Goal: Task Accomplishment & Management: Use online tool/utility

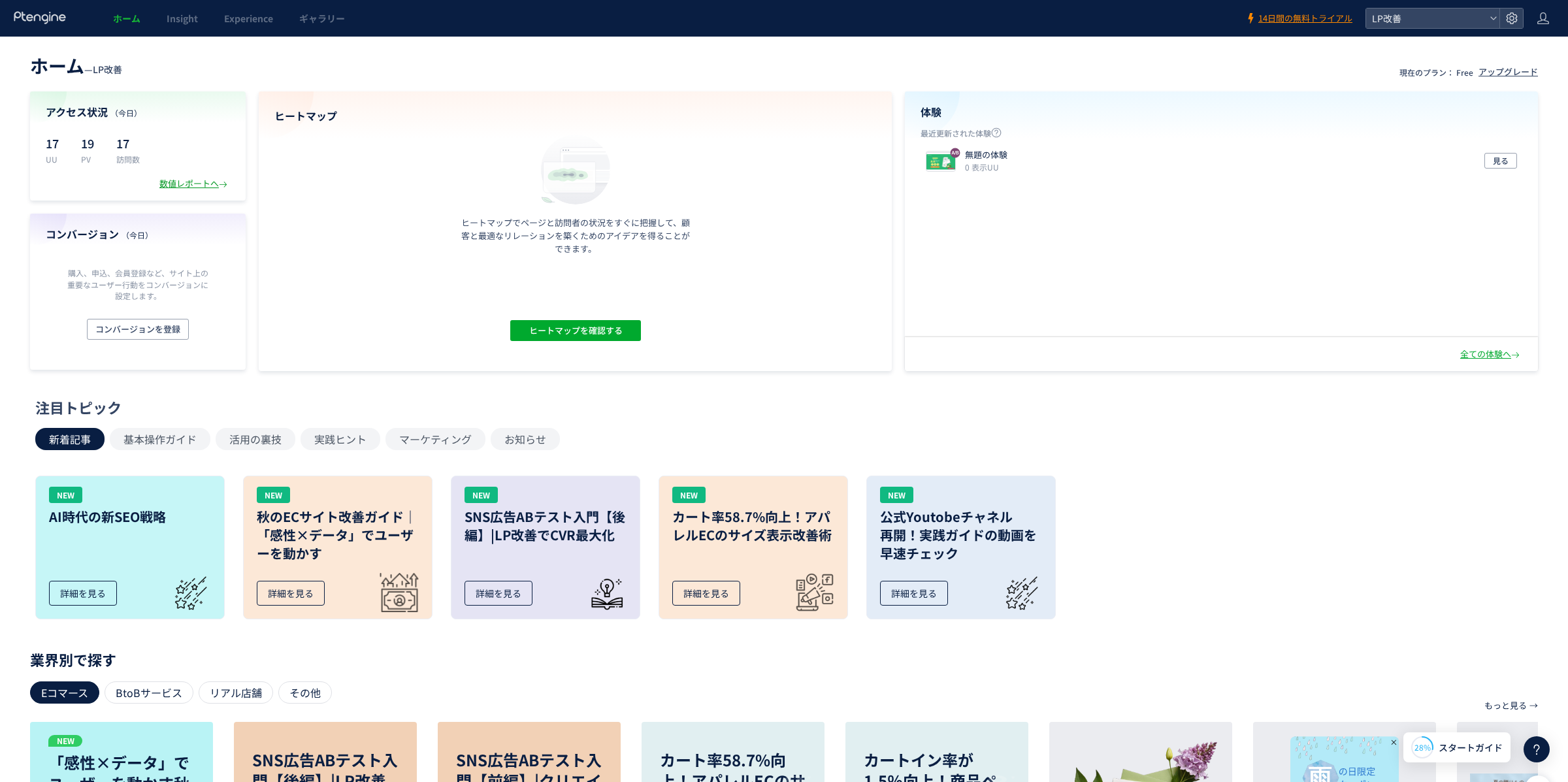
click at [202, 186] on div "数値レポートへ" at bounding box center [195, 183] width 71 height 12
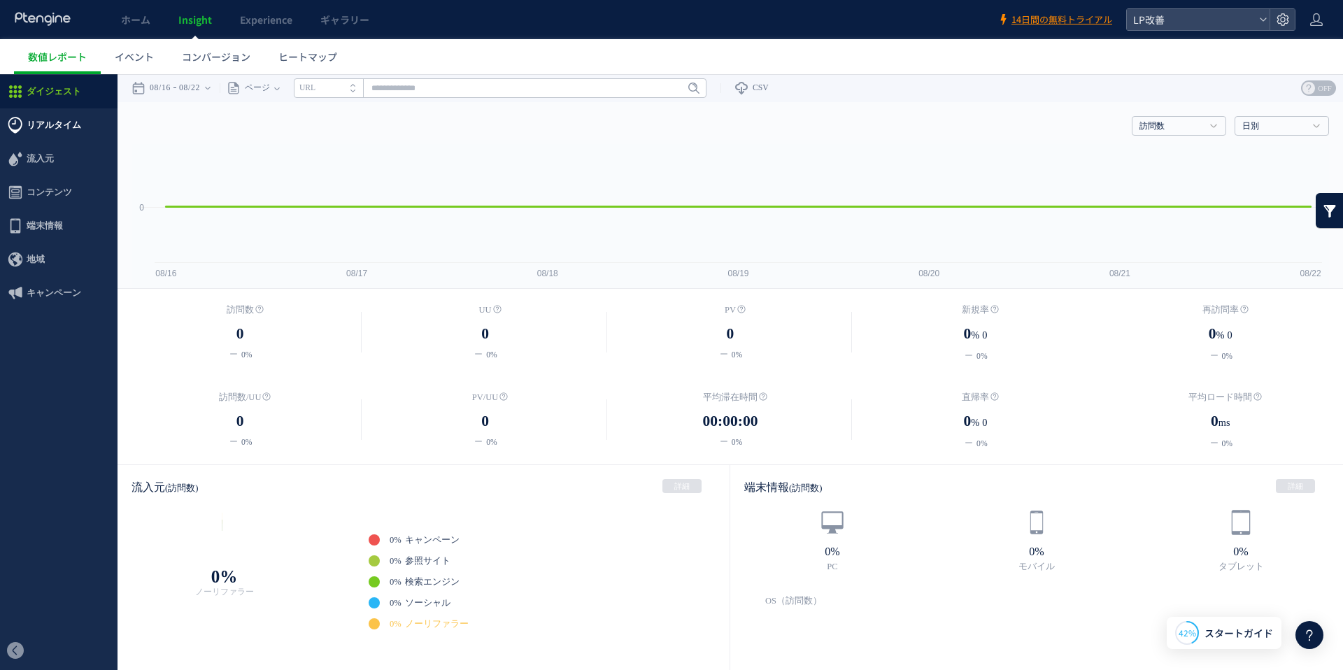
click at [59, 129] on span "リアルタイム" at bounding box center [54, 125] width 55 height 34
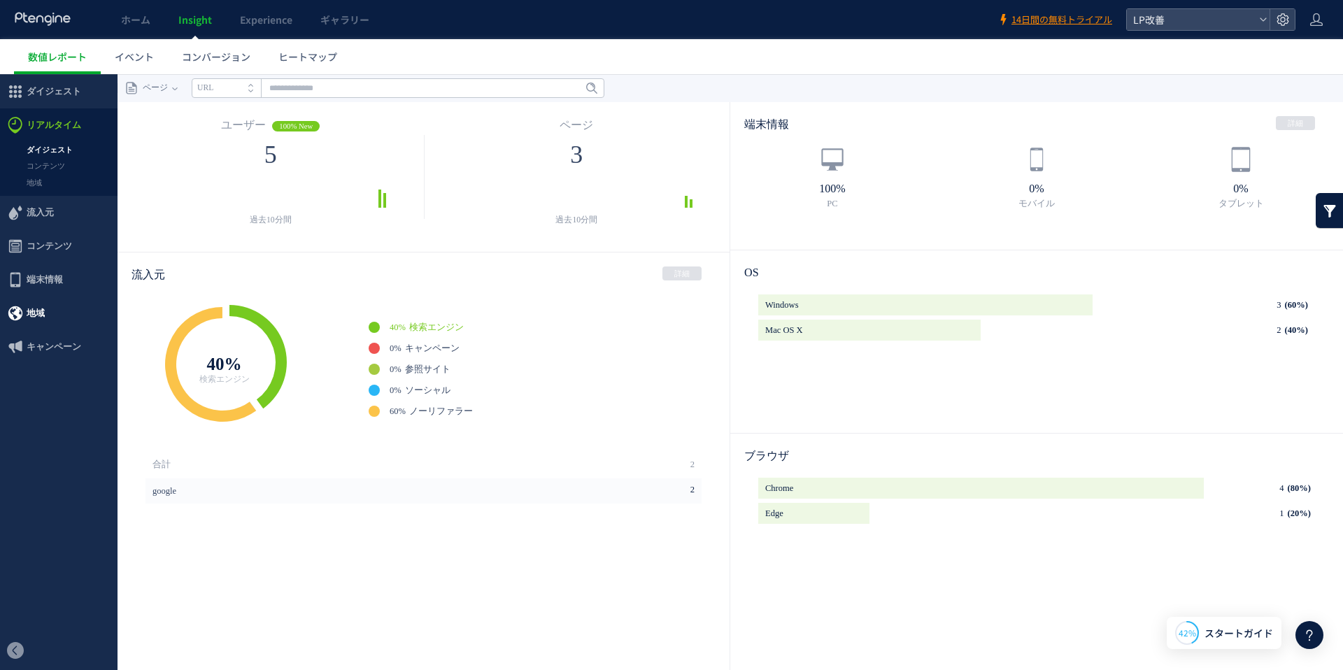
click at [67, 310] on span "地域" at bounding box center [59, 314] width 118 height 34
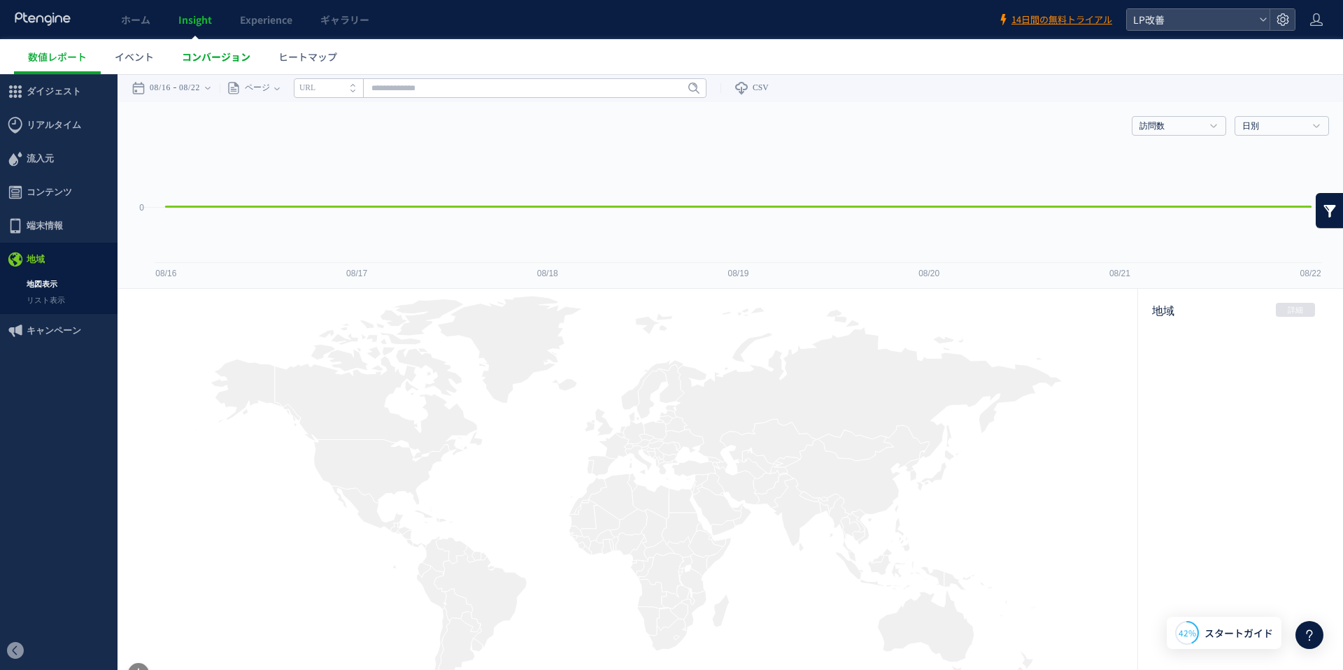
click at [208, 55] on span "コンバージョン" at bounding box center [216, 57] width 69 height 14
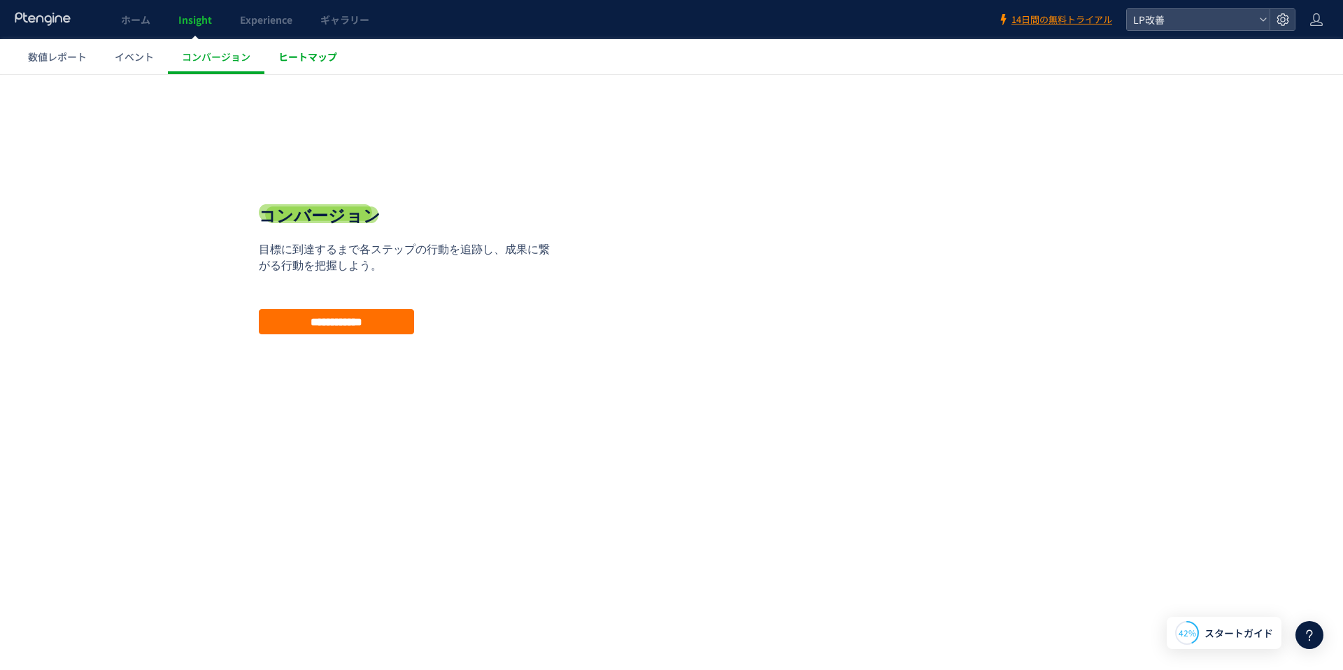
click at [290, 57] on span "ヒートマップ" at bounding box center [307, 57] width 59 height 14
click at [124, 25] on span "ホーム" at bounding box center [135, 20] width 29 height 14
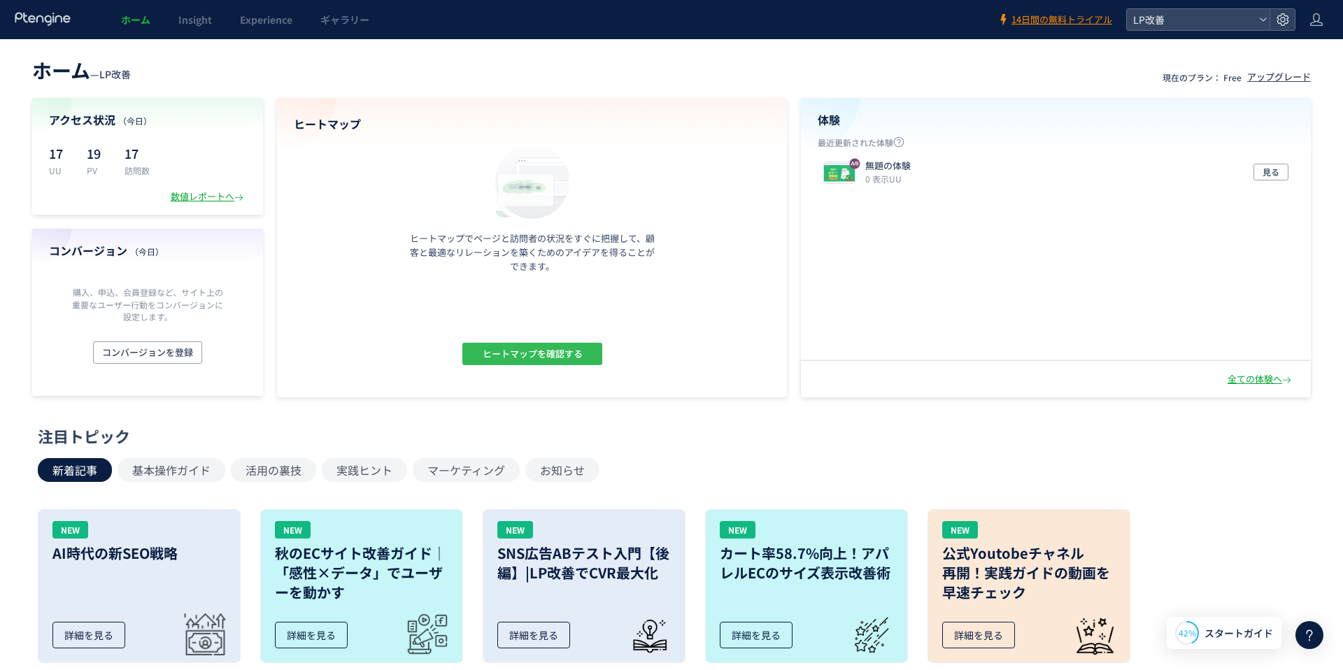
click at [546, 358] on span "ヒートマップを確認する" at bounding box center [532, 354] width 100 height 22
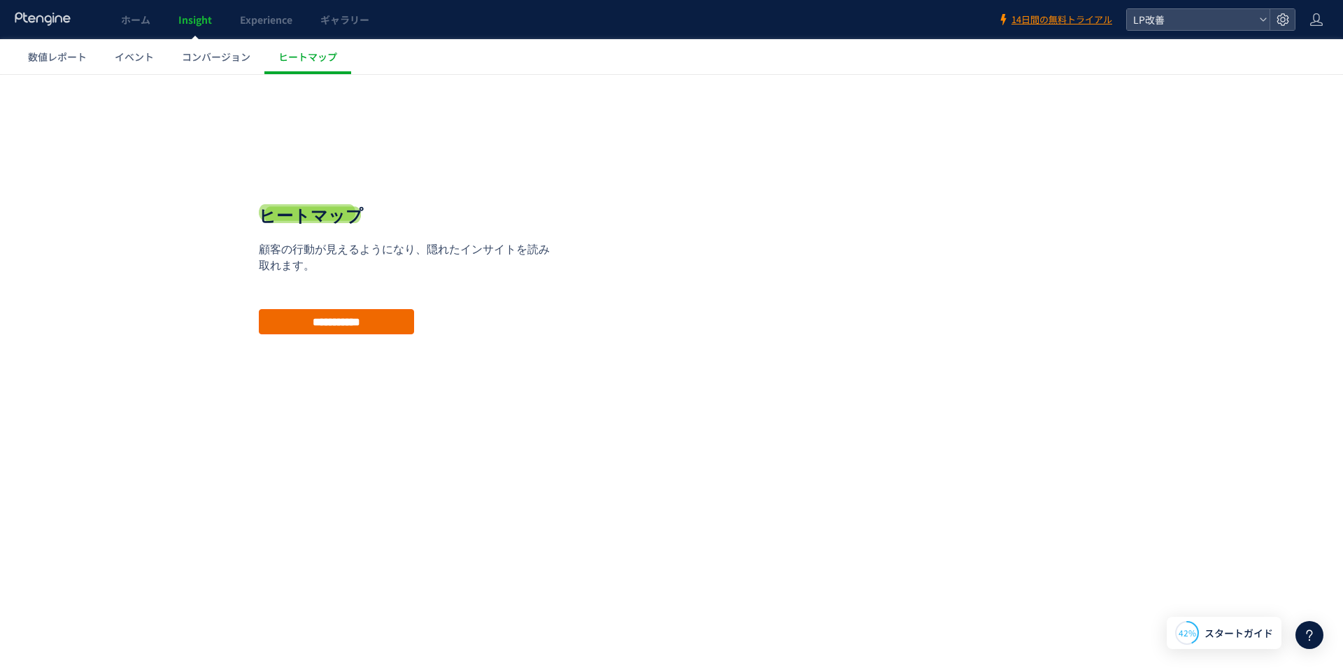
click at [379, 325] on input "**********" at bounding box center [336, 321] width 155 height 25
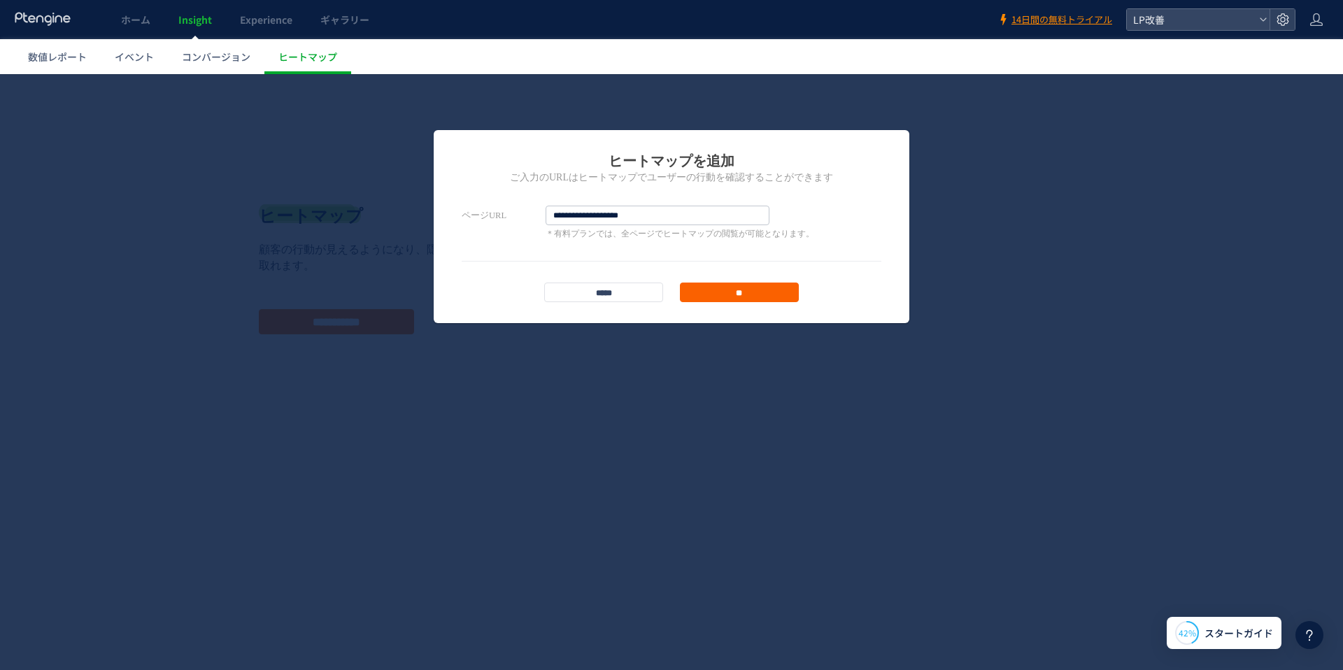
click at [739, 299] on input "**" at bounding box center [739, 293] width 119 height 20
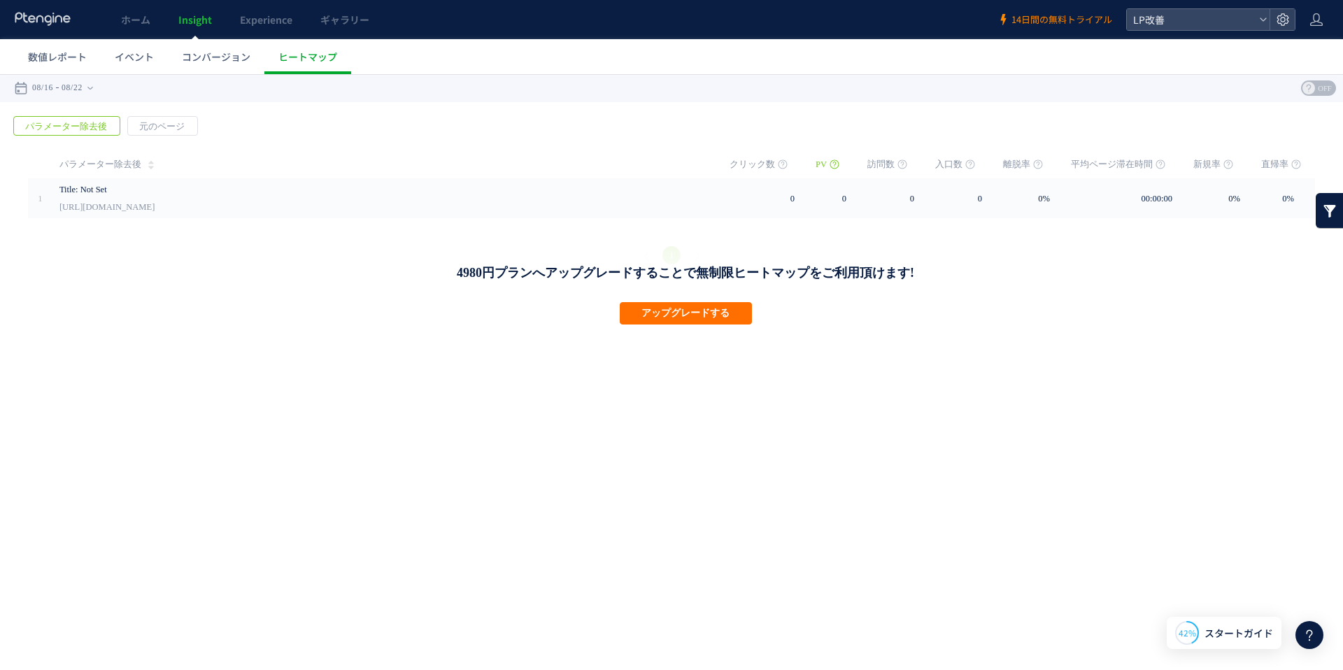
click at [1072, 24] on span "14日間の無料トライアル" at bounding box center [1062, 19] width 101 height 13
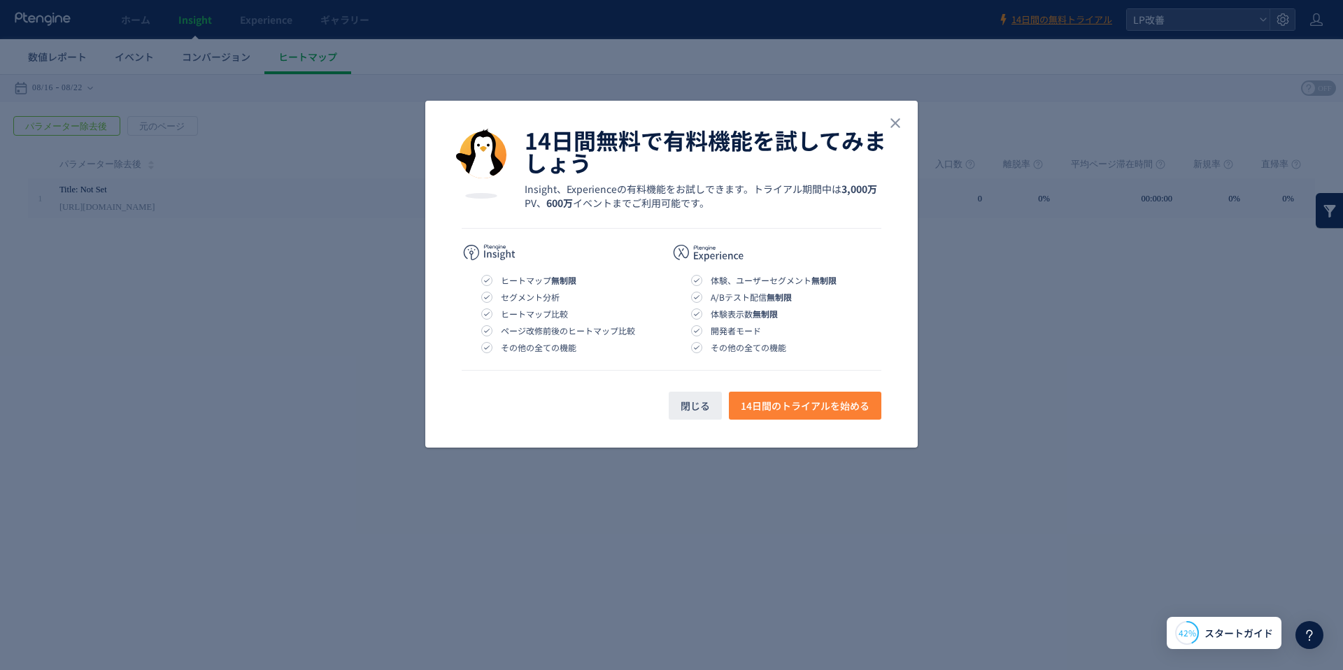
click at [832, 409] on span "14日間のトライアルを始める" at bounding box center [805, 406] width 129 height 28
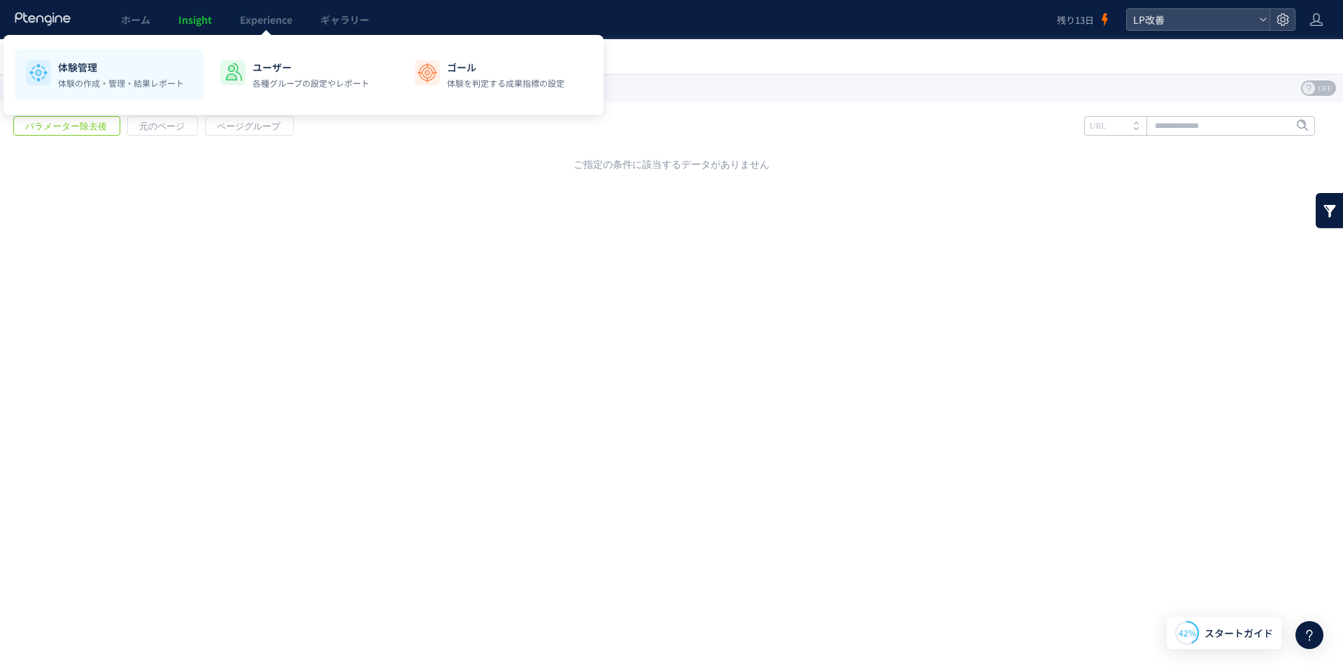
click at [209, 91] on li "体験管理 体験の作成・管理・結果レポート" at bounding box center [303, 75] width 189 height 52
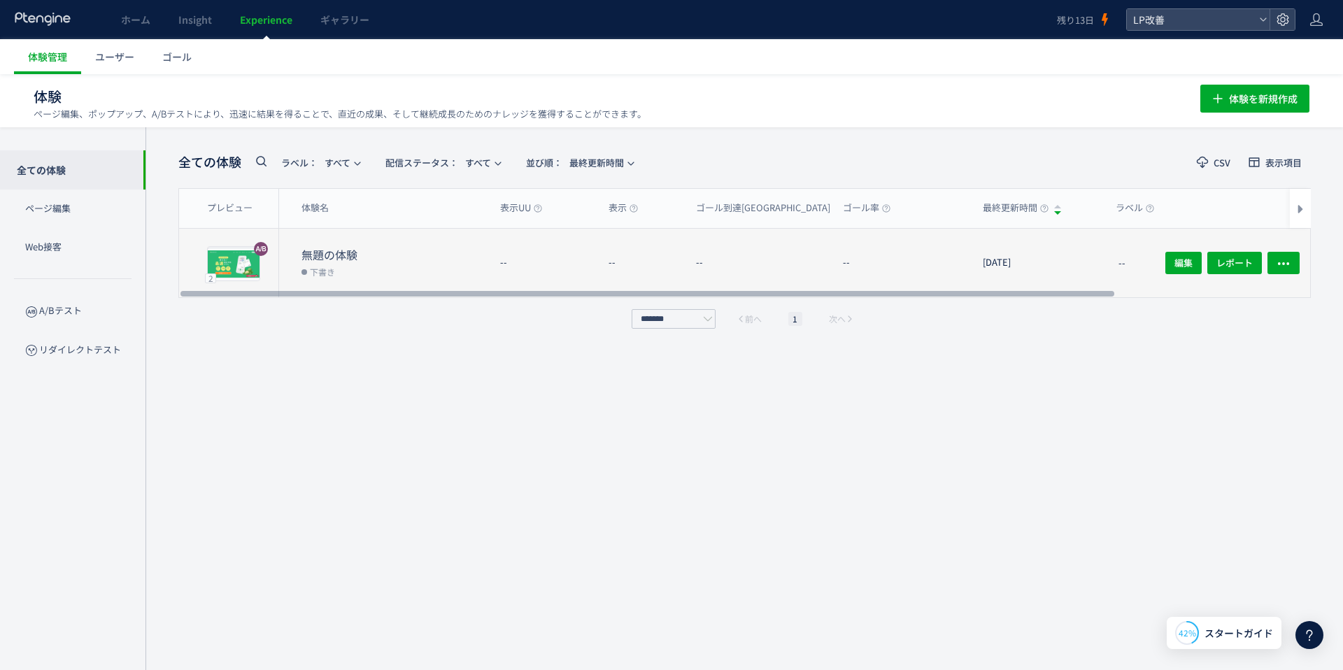
click at [332, 258] on dt "無題の体験" at bounding box center [395, 255] width 187 height 16
click at [1219, 264] on span "レポート" at bounding box center [1235, 263] width 36 height 22
click at [345, 274] on dd "下書き" at bounding box center [395, 271] width 187 height 18
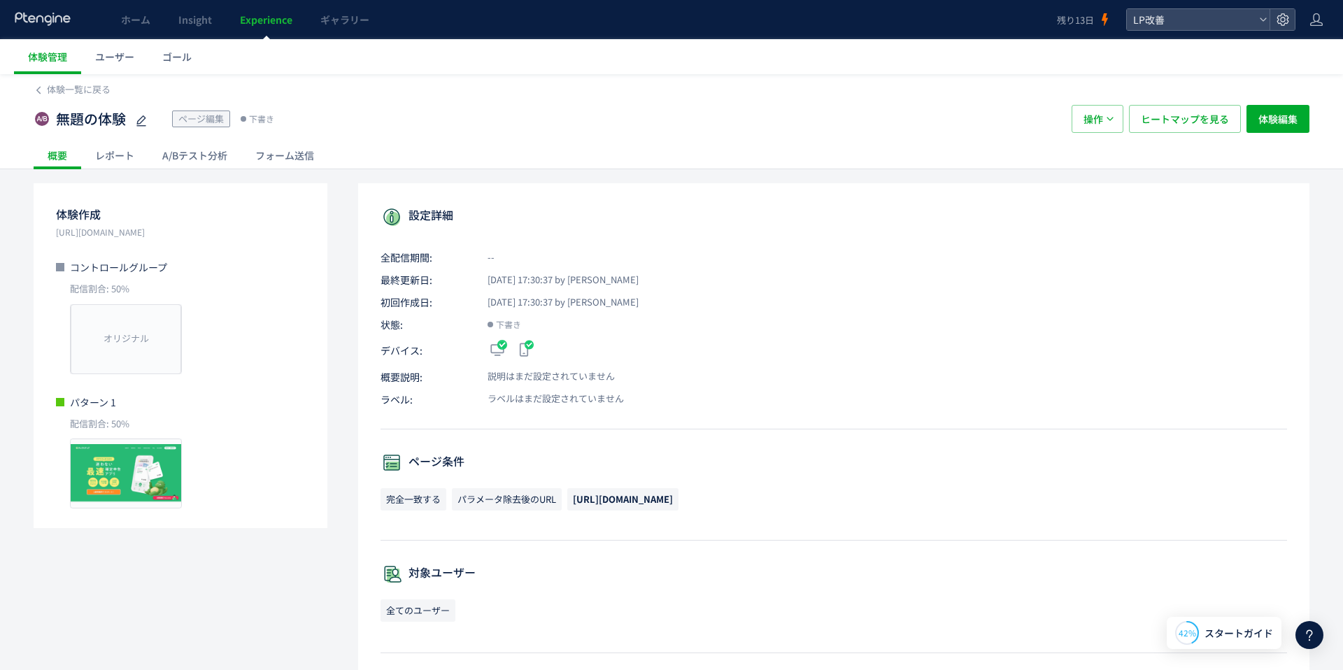
click at [171, 152] on div "A/Bテスト分析" at bounding box center [194, 155] width 93 height 28
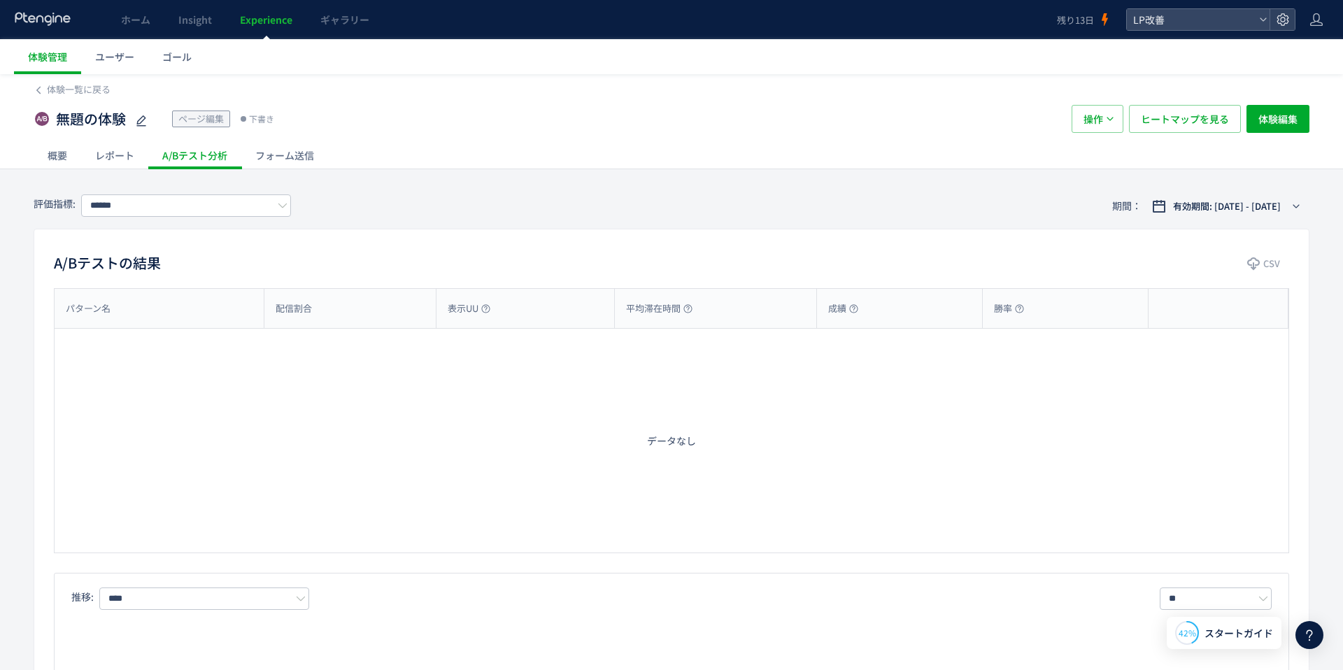
click at [122, 154] on div "レポート" at bounding box center [114, 155] width 67 height 28
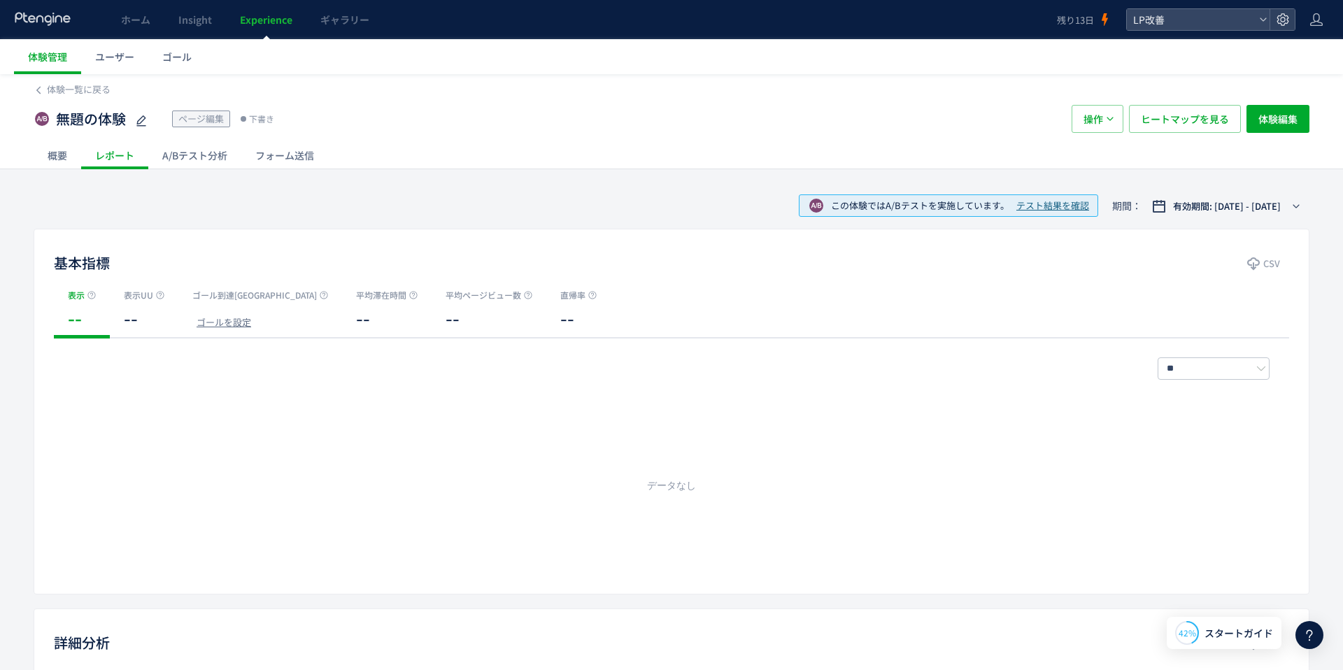
click at [50, 153] on div "概要" at bounding box center [58, 155] width 48 height 28
click at [1184, 115] on span "ヒートマップを見る" at bounding box center [1185, 119] width 88 height 28
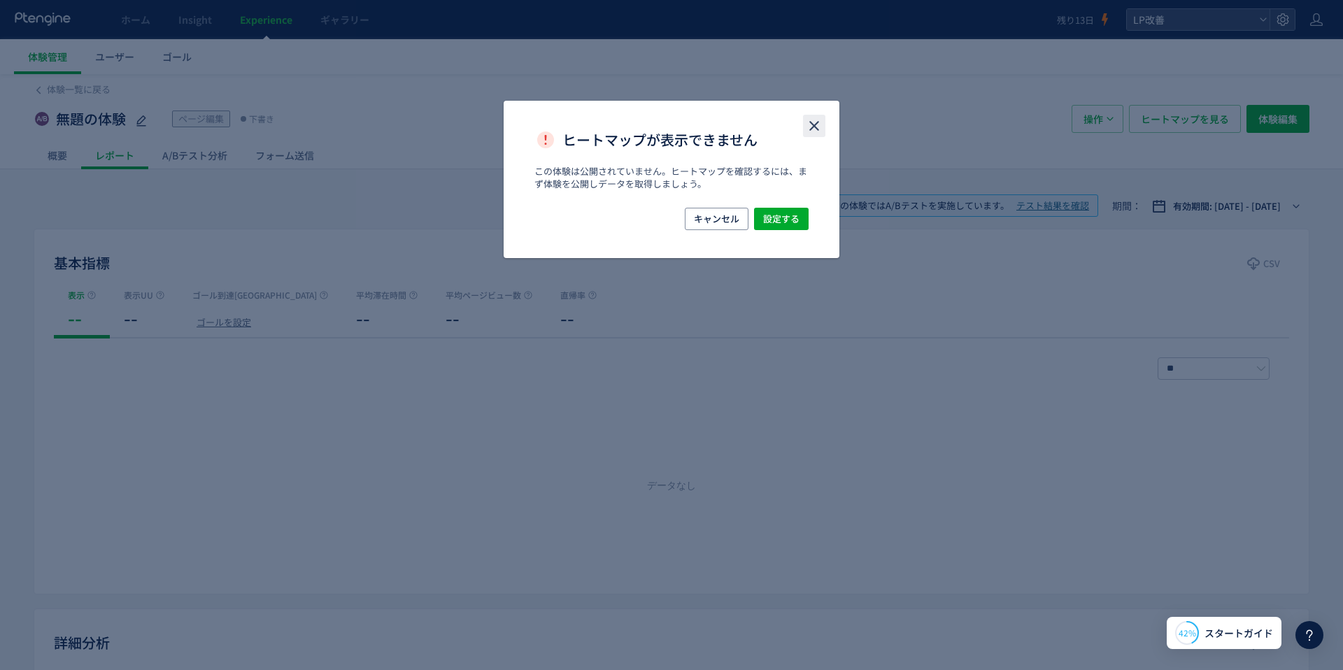
click at [820, 128] on icon "close" at bounding box center [814, 126] width 17 height 17
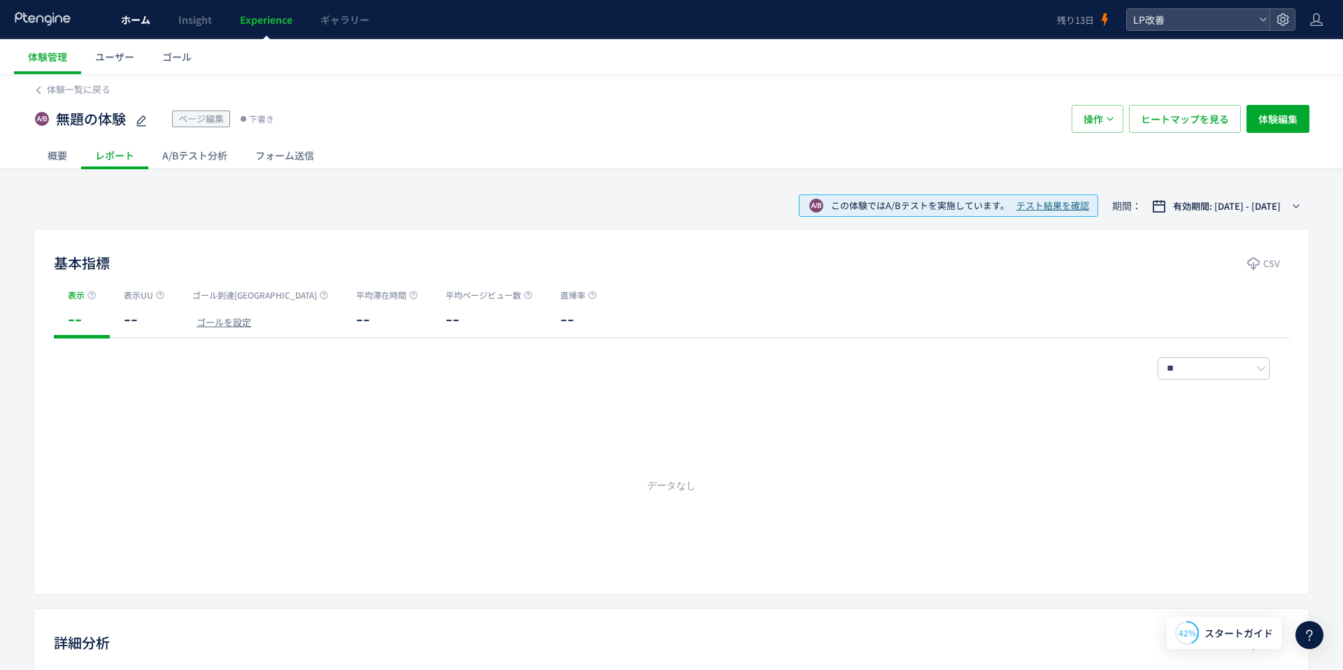
click at [125, 28] on link "ホーム" at bounding box center [135, 19] width 57 height 39
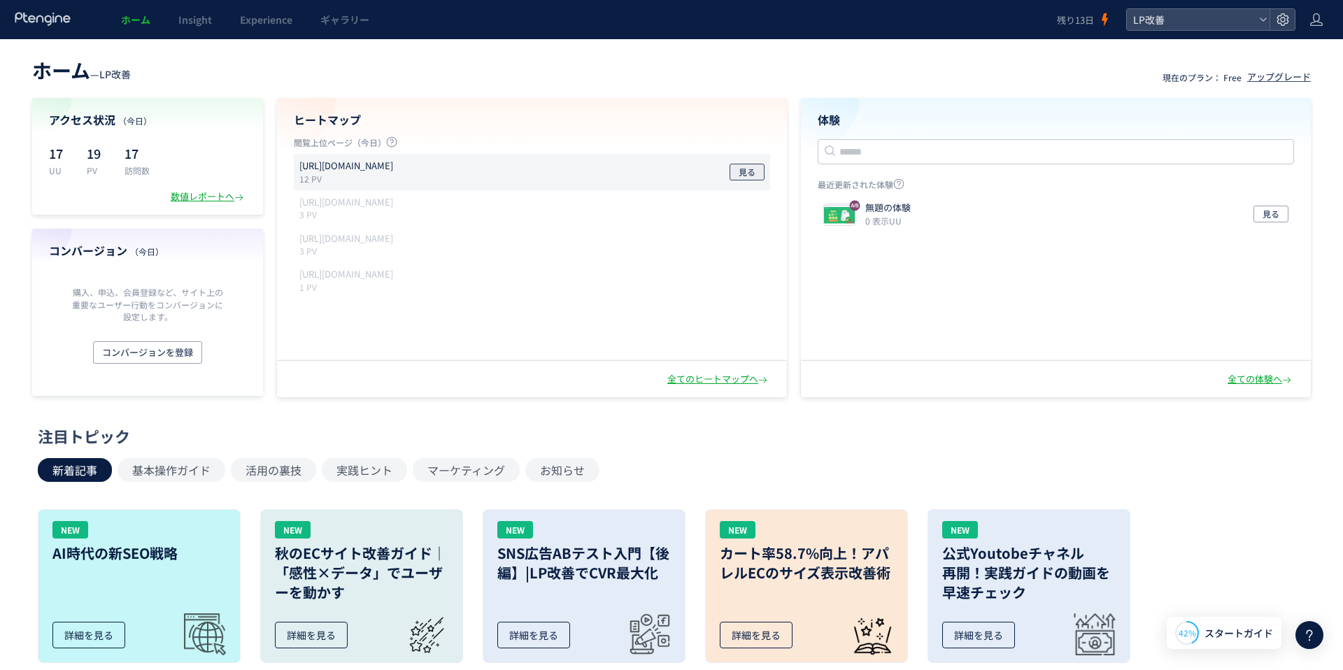
click at [749, 176] on span "見る" at bounding box center [747, 172] width 17 height 17
